Goal: Task Accomplishment & Management: Complete application form

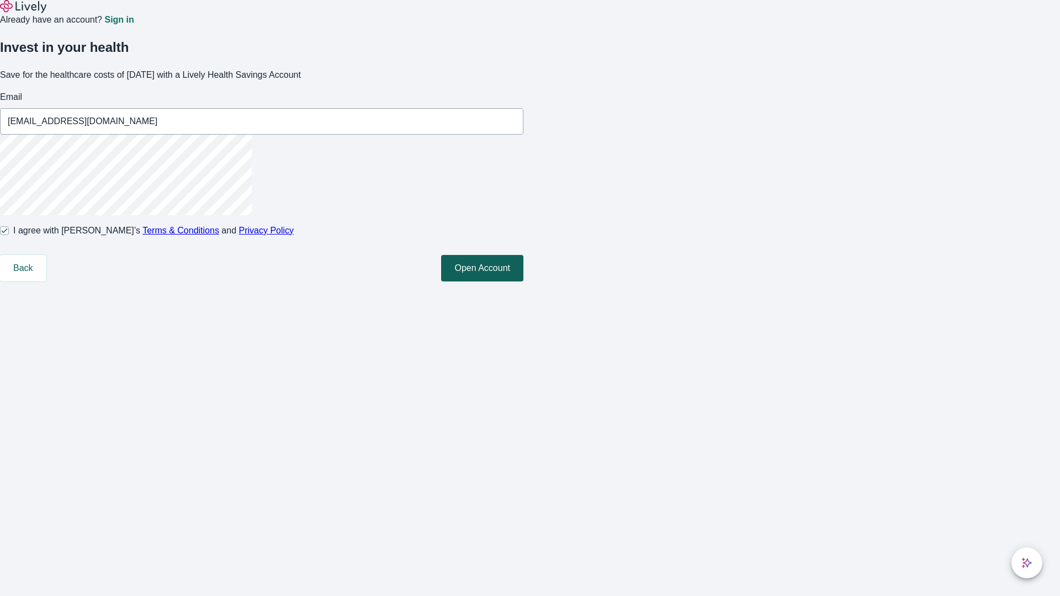
click at [523, 281] on button "Open Account" at bounding box center [482, 268] width 82 height 26
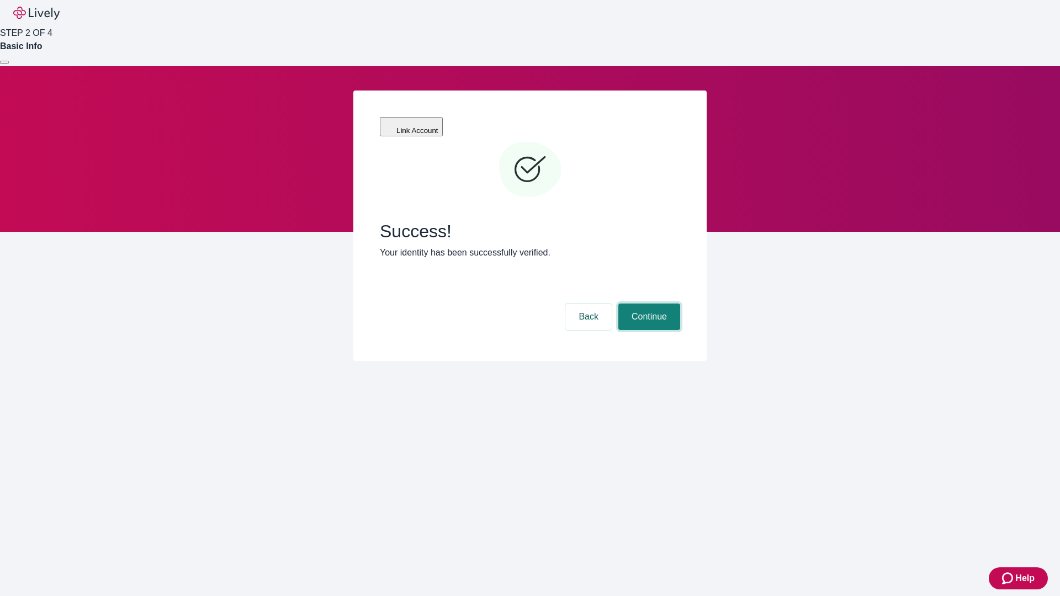
click at [647, 304] on button "Continue" at bounding box center [649, 317] width 62 height 26
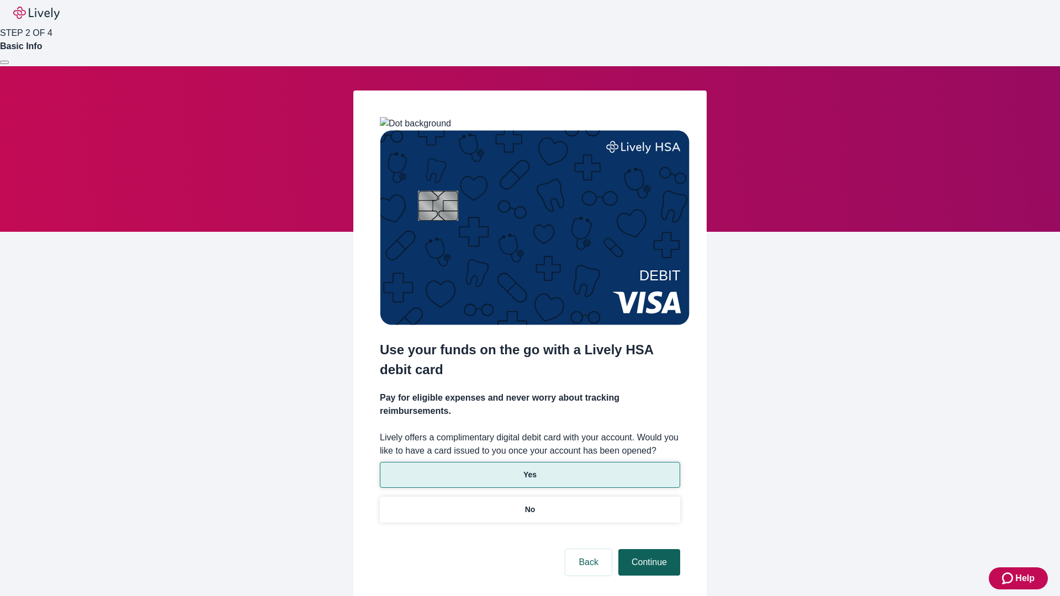
click at [529, 469] on p "Yes" at bounding box center [529, 475] width 13 height 12
click at [647, 549] on button "Continue" at bounding box center [649, 562] width 62 height 26
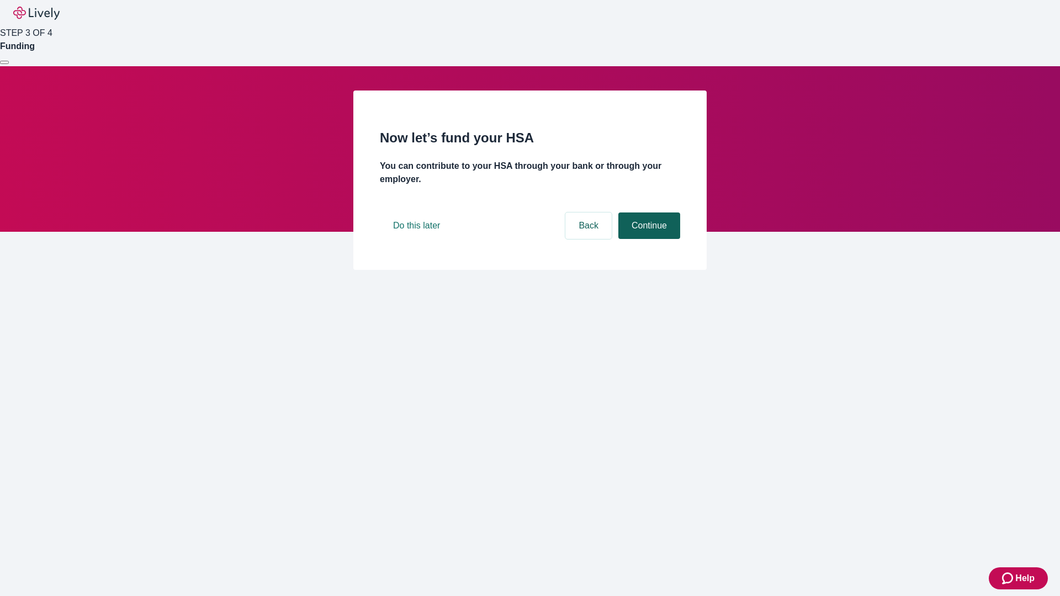
click at [647, 239] on button "Continue" at bounding box center [649, 225] width 62 height 26
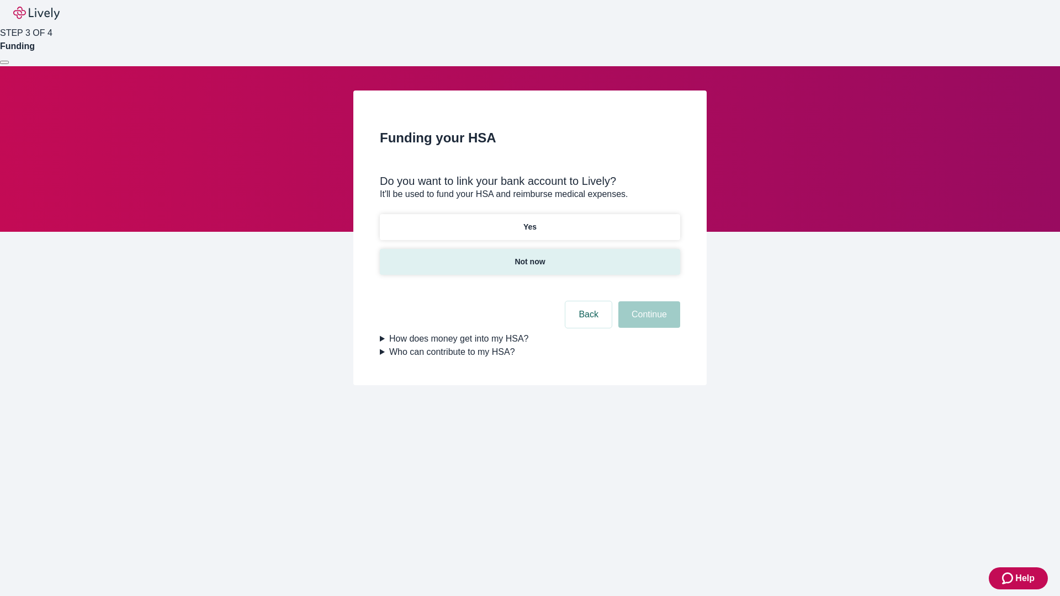
click at [529, 256] on p "Not now" at bounding box center [529, 262] width 30 height 12
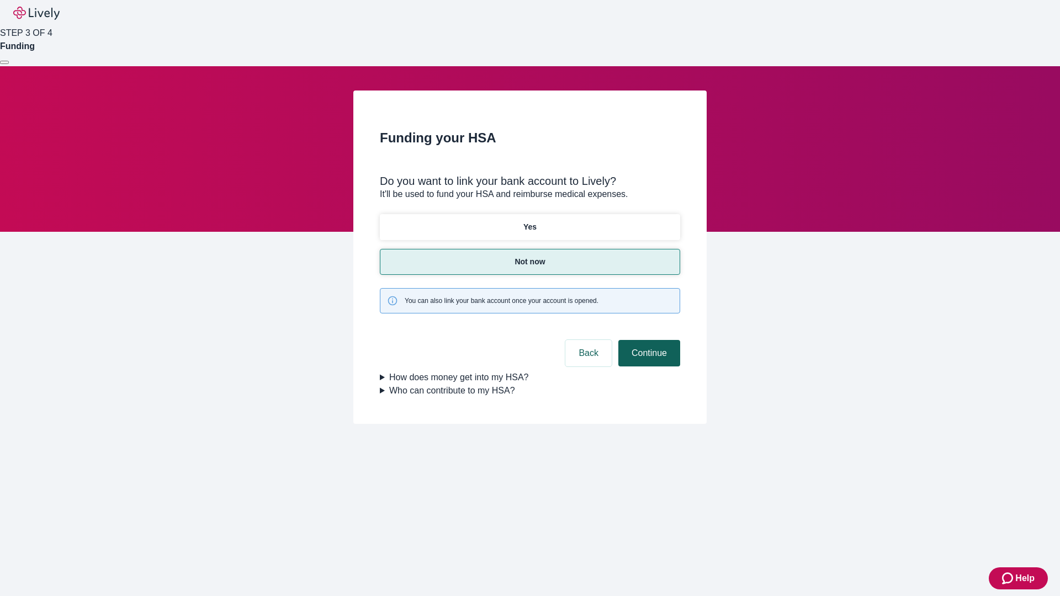
click at [647, 340] on button "Continue" at bounding box center [649, 353] width 62 height 26
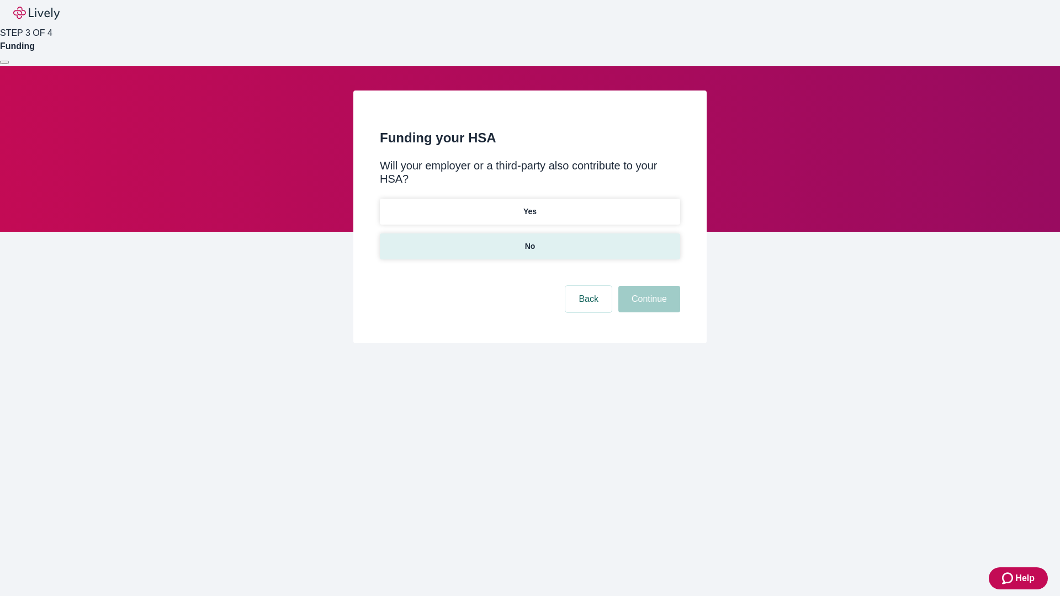
click at [529, 241] on p "No" at bounding box center [530, 247] width 10 height 12
click at [647, 286] on button "Continue" at bounding box center [649, 299] width 62 height 26
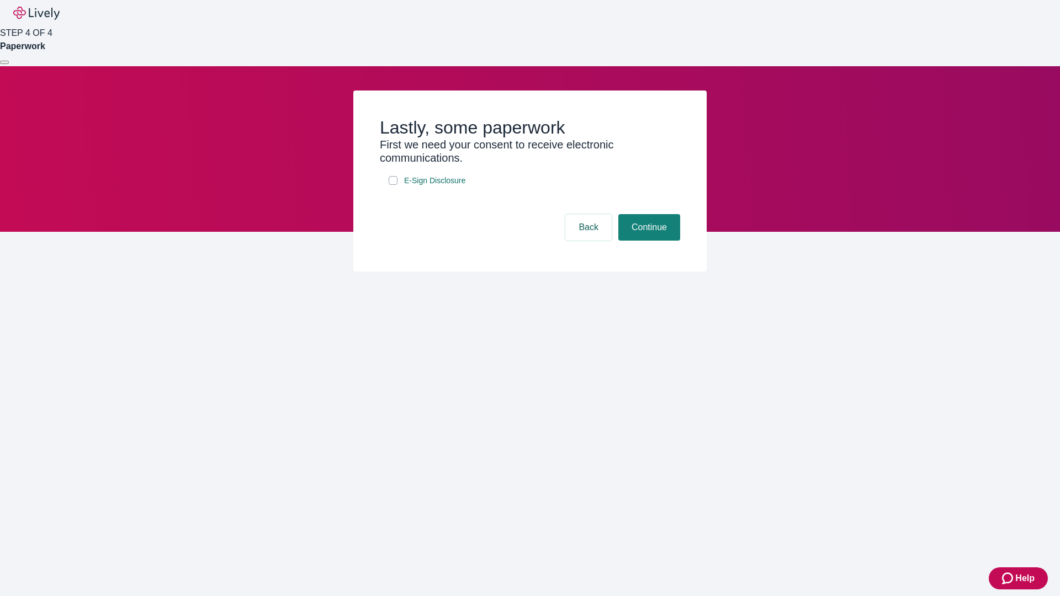
click at [393, 185] on input "E-Sign Disclosure" at bounding box center [392, 180] width 9 height 9
checkbox input "true"
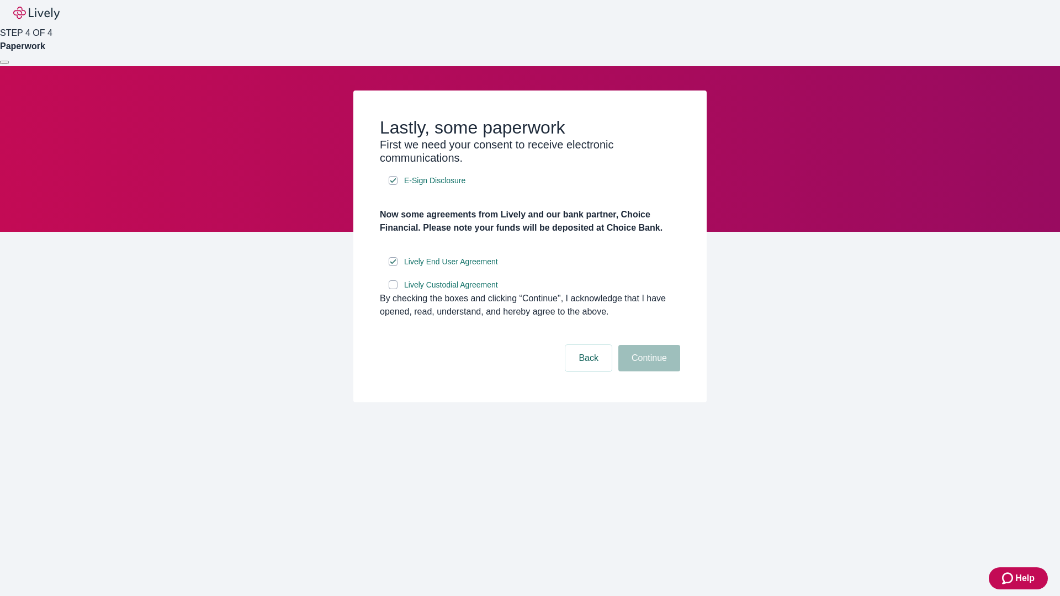
click at [393, 289] on input "Lively Custodial Agreement" at bounding box center [392, 284] width 9 height 9
checkbox input "true"
click at [647, 371] on button "Continue" at bounding box center [649, 358] width 62 height 26
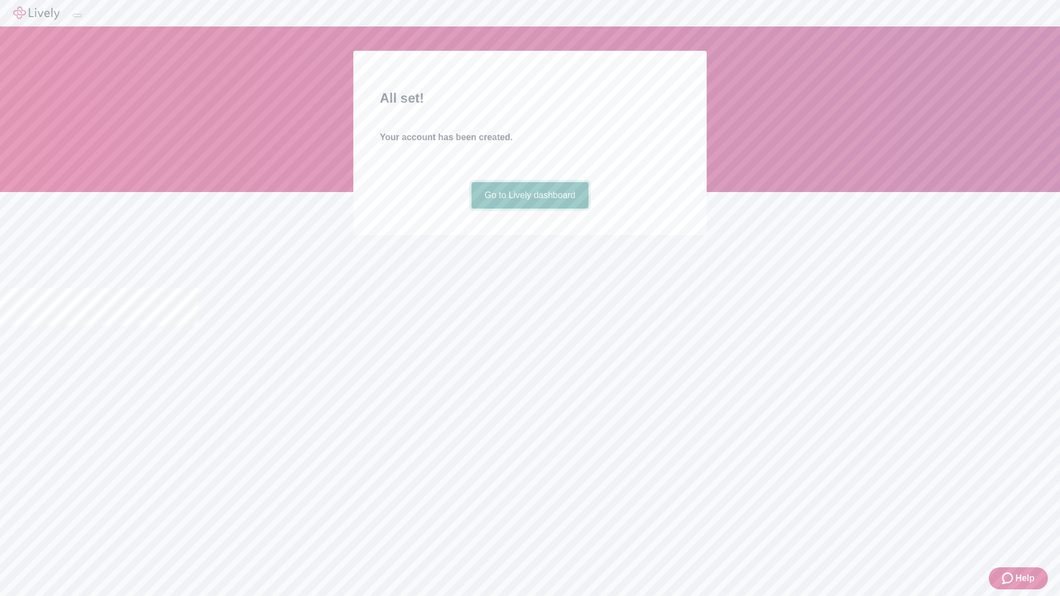
click at [529, 209] on link "Go to Lively dashboard" at bounding box center [530, 195] width 118 height 26
